Goal: Use online tool/utility: Utilize a website feature to perform a specific function

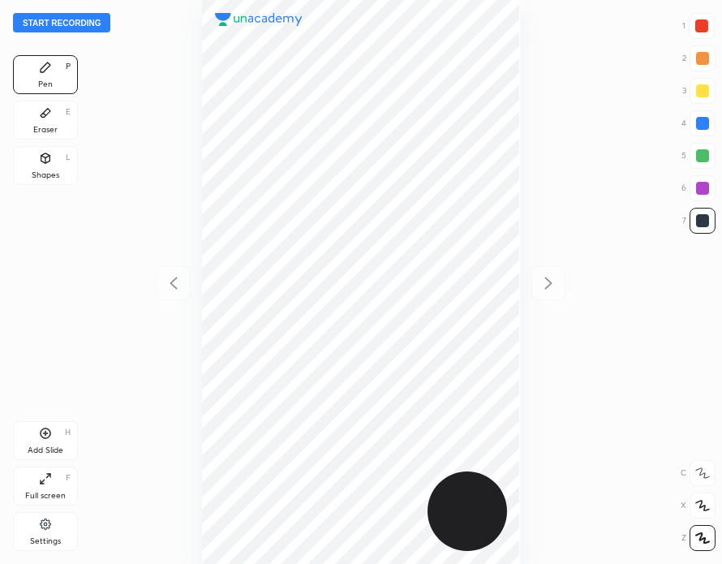
scroll to position [564, 462]
click at [75, 25] on button "Start recording" at bounding box center [61, 22] width 97 height 19
click at [701, 28] on div at bounding box center [701, 25] width 13 height 13
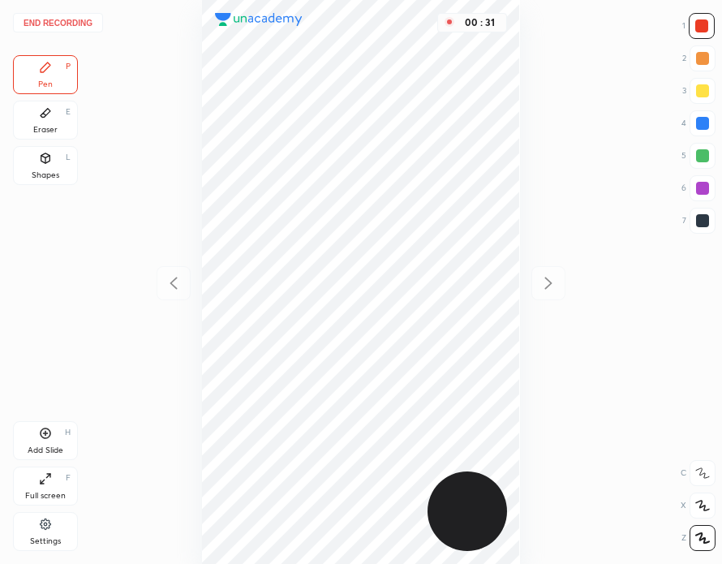
click at [705, 121] on div at bounding box center [702, 123] width 13 height 13
click at [696, 223] on div at bounding box center [702, 220] width 13 height 13
click at [564, 247] on div "01 : 06" at bounding box center [361, 282] width 462 height 564
click at [76, 122] on div "Eraser E" at bounding box center [45, 120] width 65 height 39
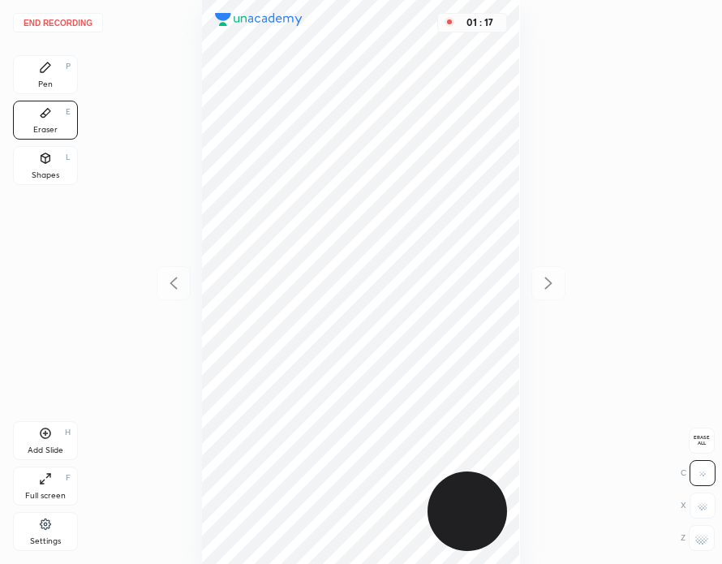
click at [52, 71] on div "Pen P" at bounding box center [45, 74] width 65 height 39
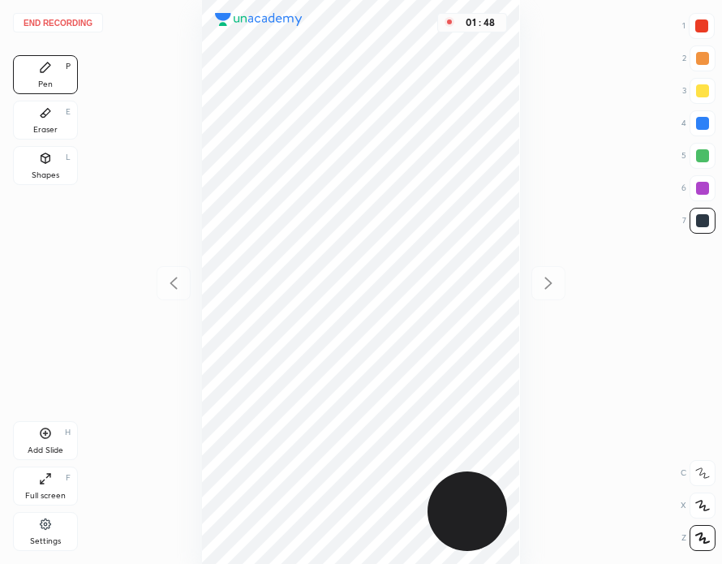
click at [81, 25] on button "End recording" at bounding box center [58, 22] width 90 height 19
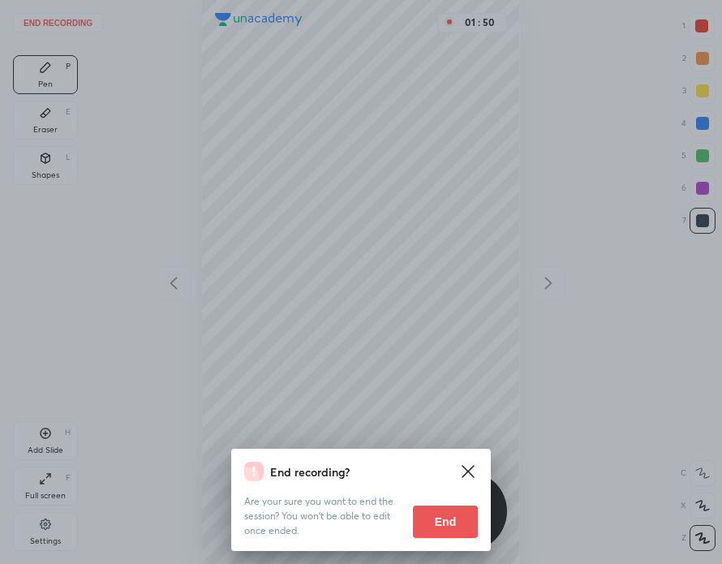
click at [449, 523] on button "End" at bounding box center [445, 521] width 65 height 32
